Goal: Find specific fact: Find specific fact

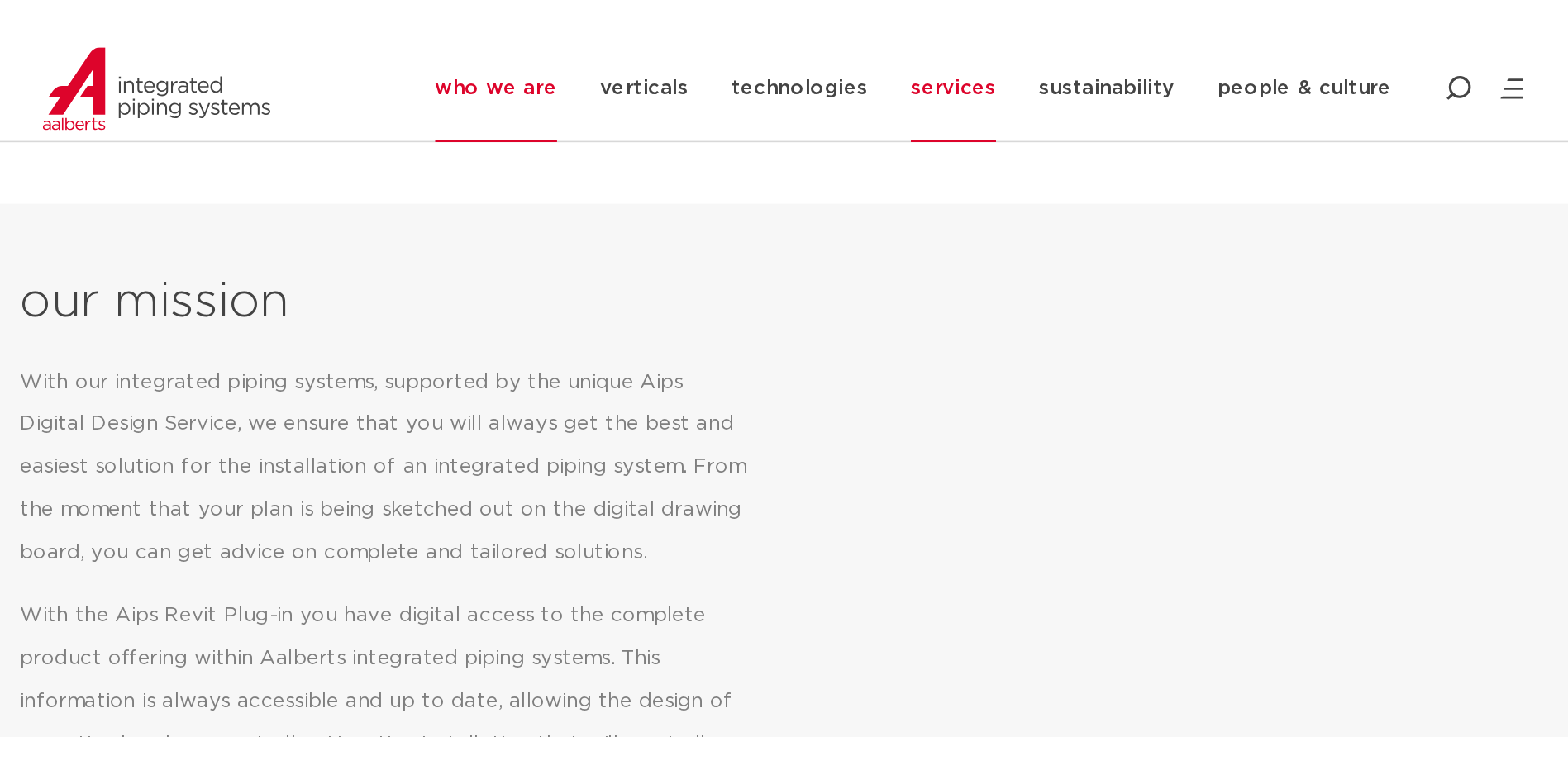
scroll to position [661, 0]
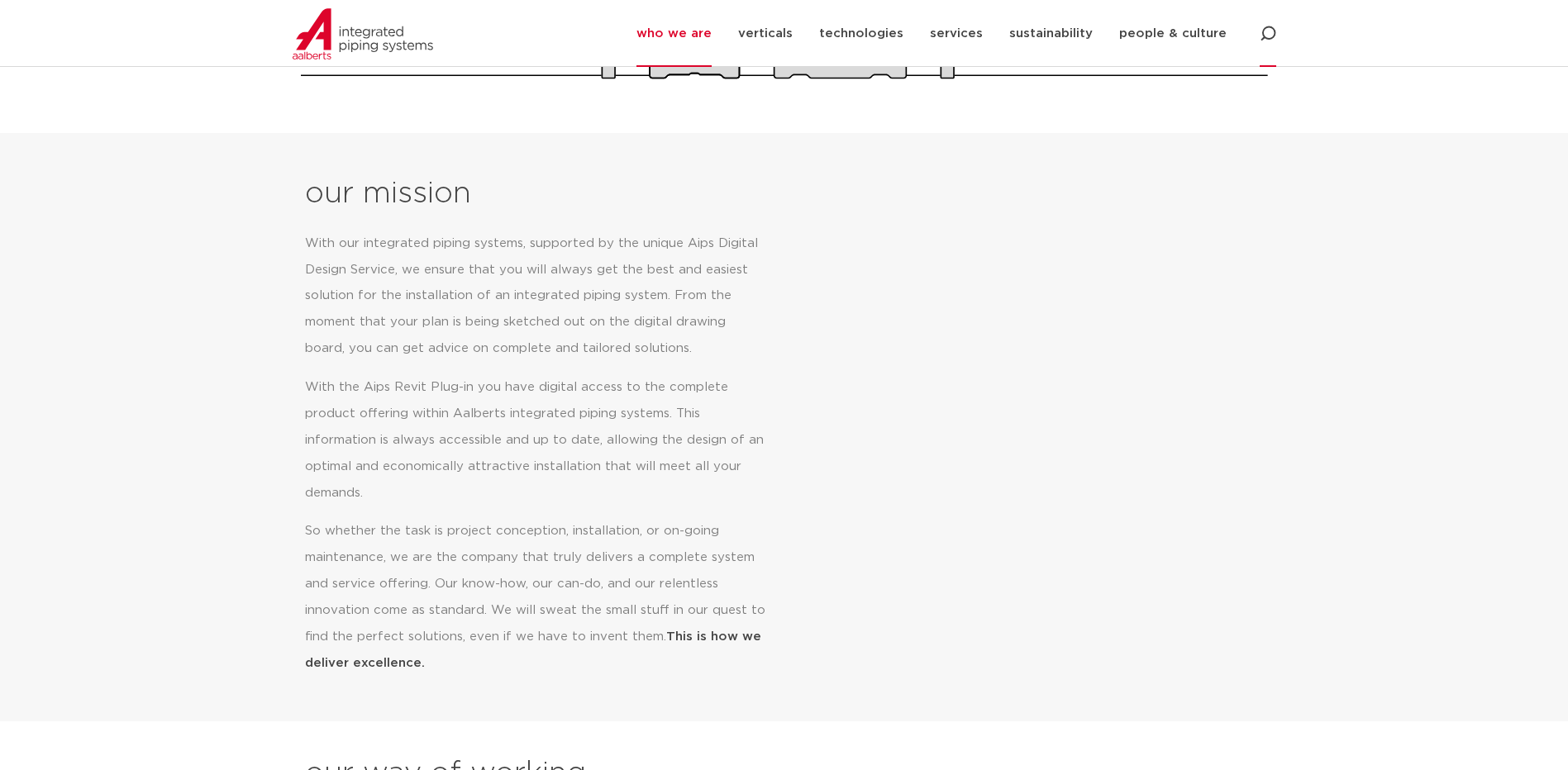
click at [1264, 30] on icon at bounding box center [1267, 33] width 16 height 16
click at [1132, 35] on input "Search" at bounding box center [1144, 34] width 265 height 38
paste input "6670059"
type input "6670059"
click button "Search" at bounding box center [0, 0] width 0 height 0
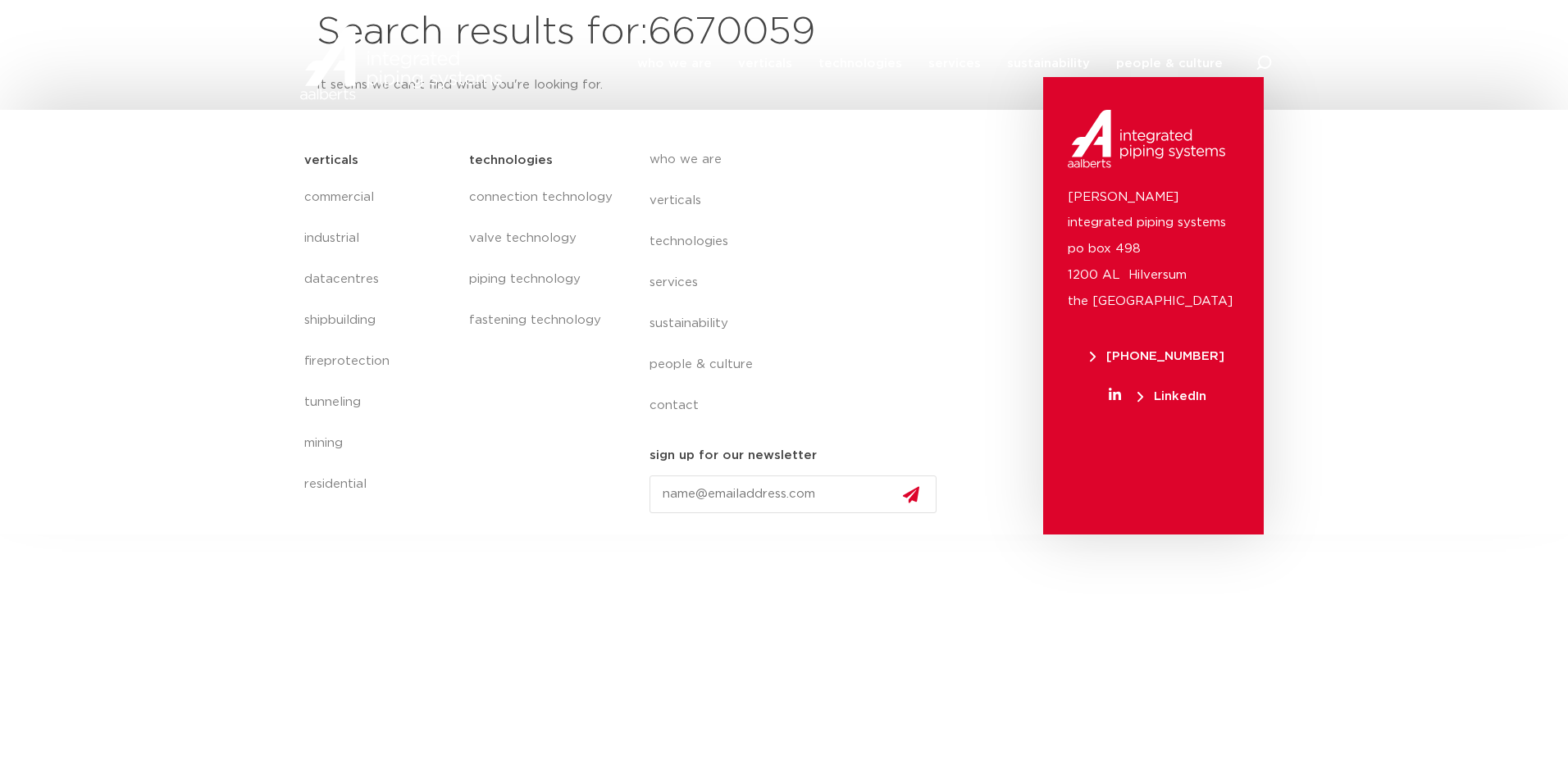
click at [1027, 535] on html "who we are we are Aalberts integrated piping systems our mission our regions ou…" at bounding box center [784, 268] width 1568 height 535
click at [592, 535] on html "who we are we are Aalberts integrated piping systems our mission our regions ou…" at bounding box center [784, 268] width 1568 height 535
